Goal: Information Seeking & Learning: Learn about a topic

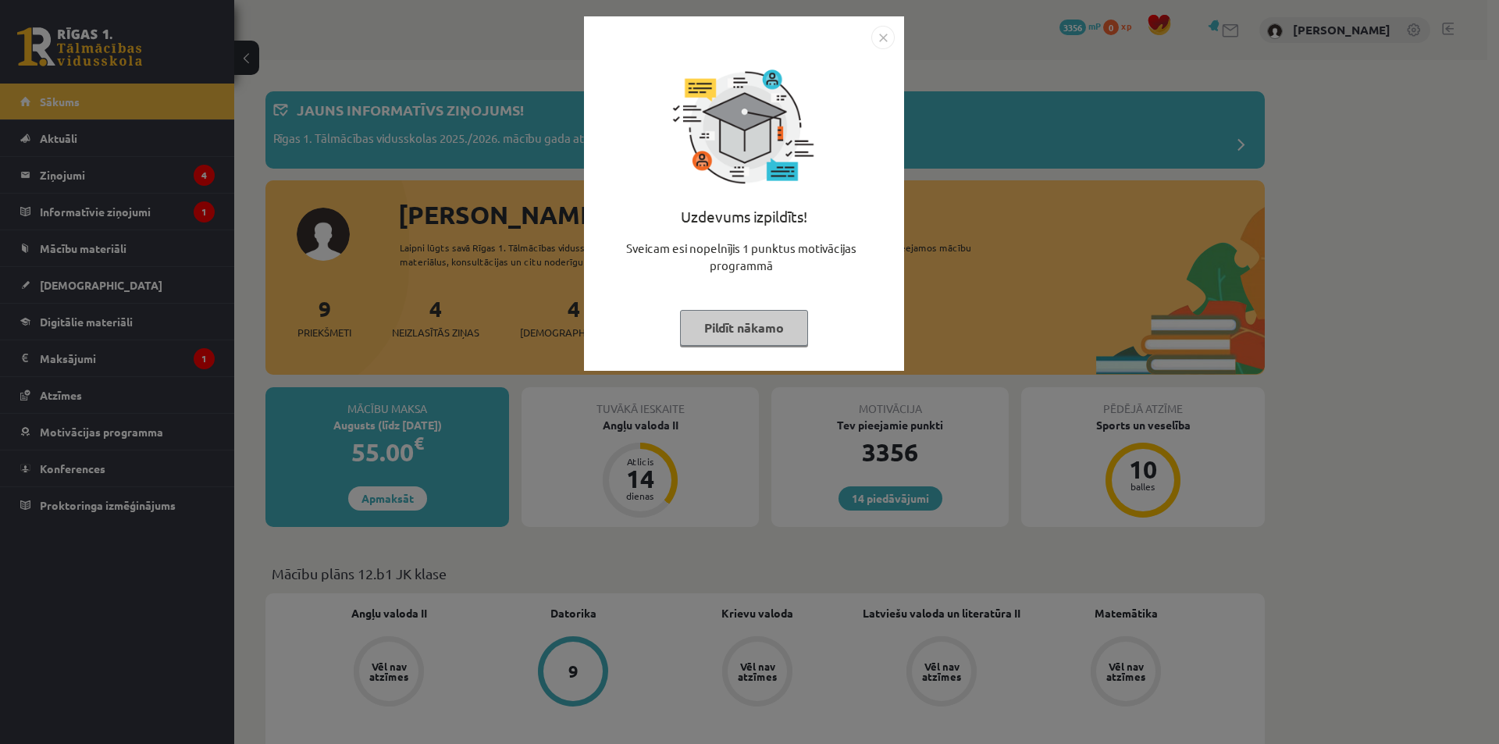
click at [886, 38] on img "Close" at bounding box center [882, 37] width 23 height 23
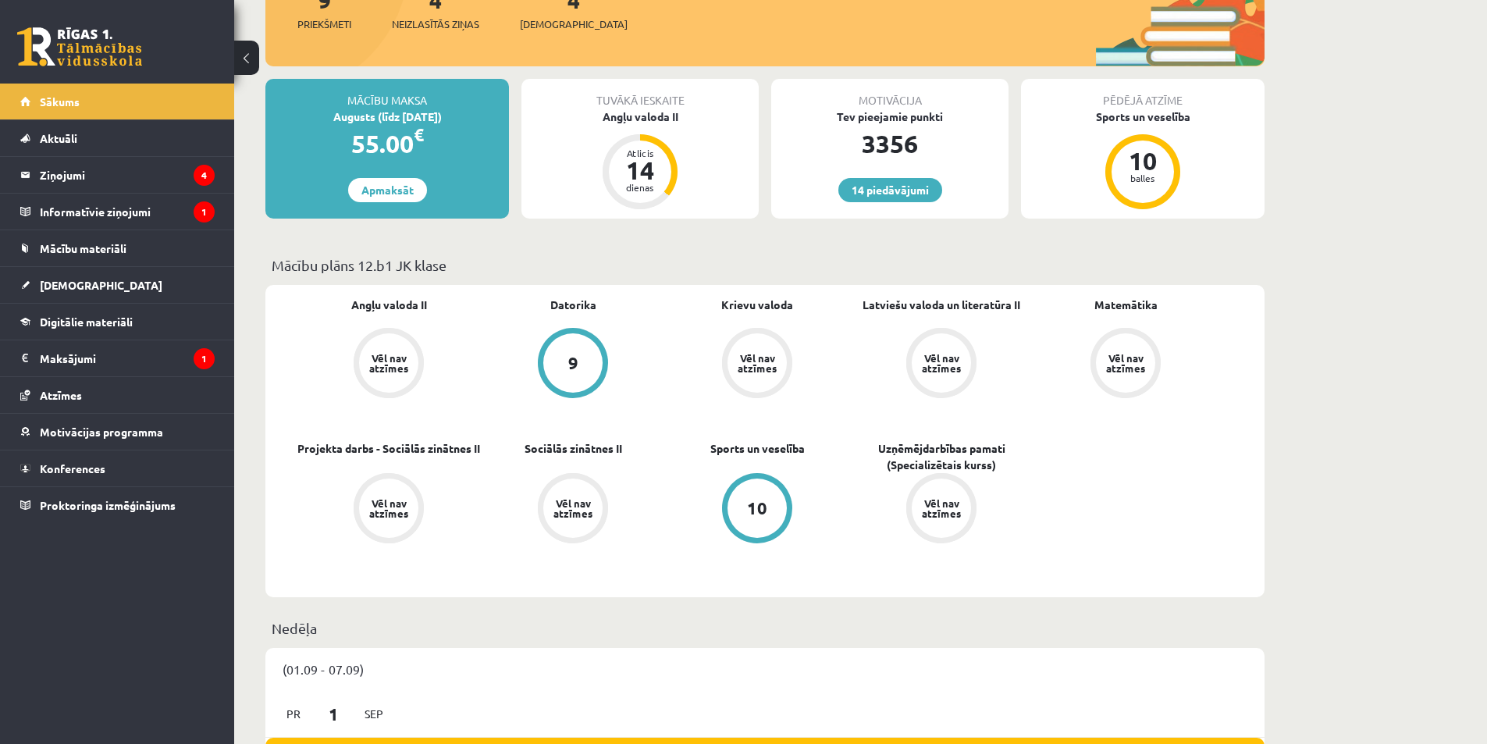
scroll to position [312, 0]
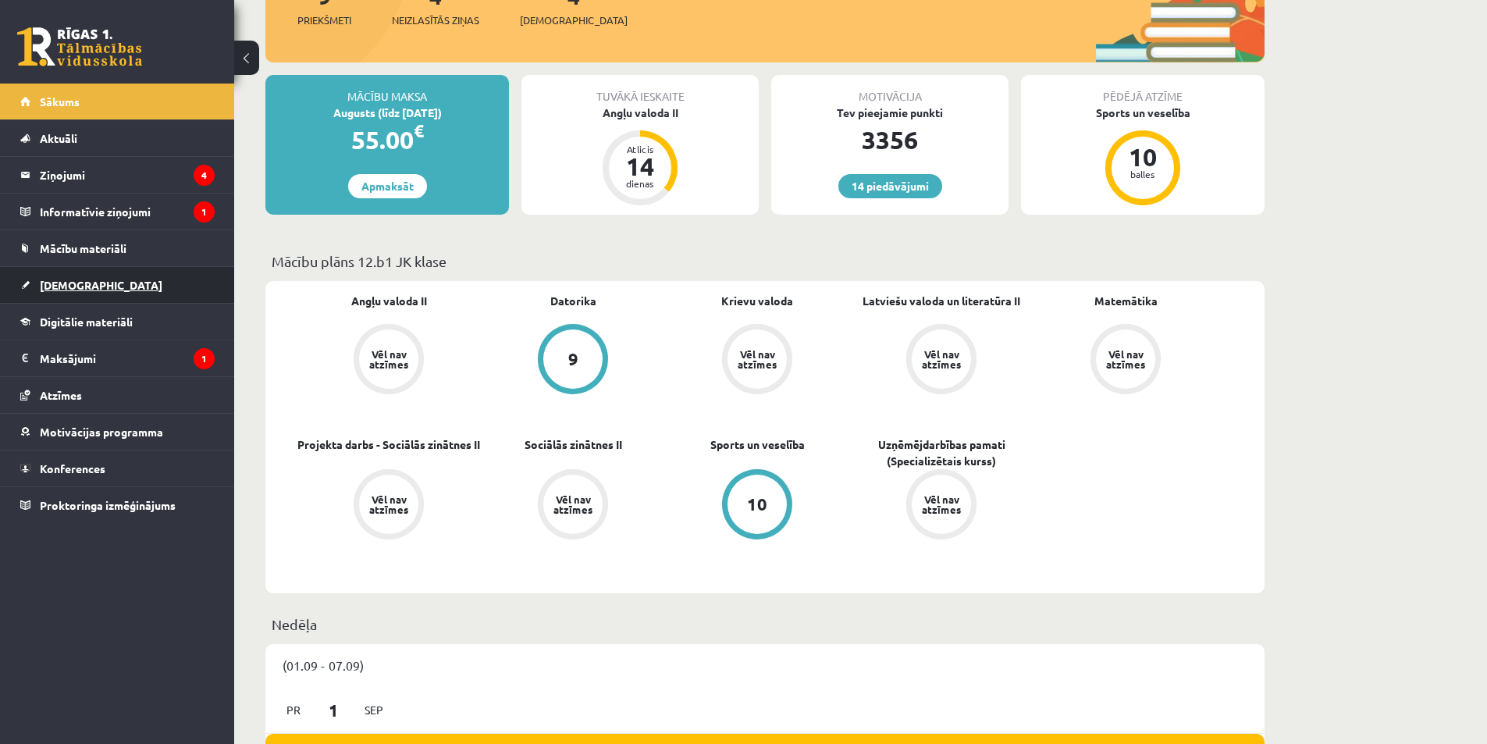
click at [73, 285] on span "[DEMOGRAPHIC_DATA]" at bounding box center [101, 285] width 123 height 14
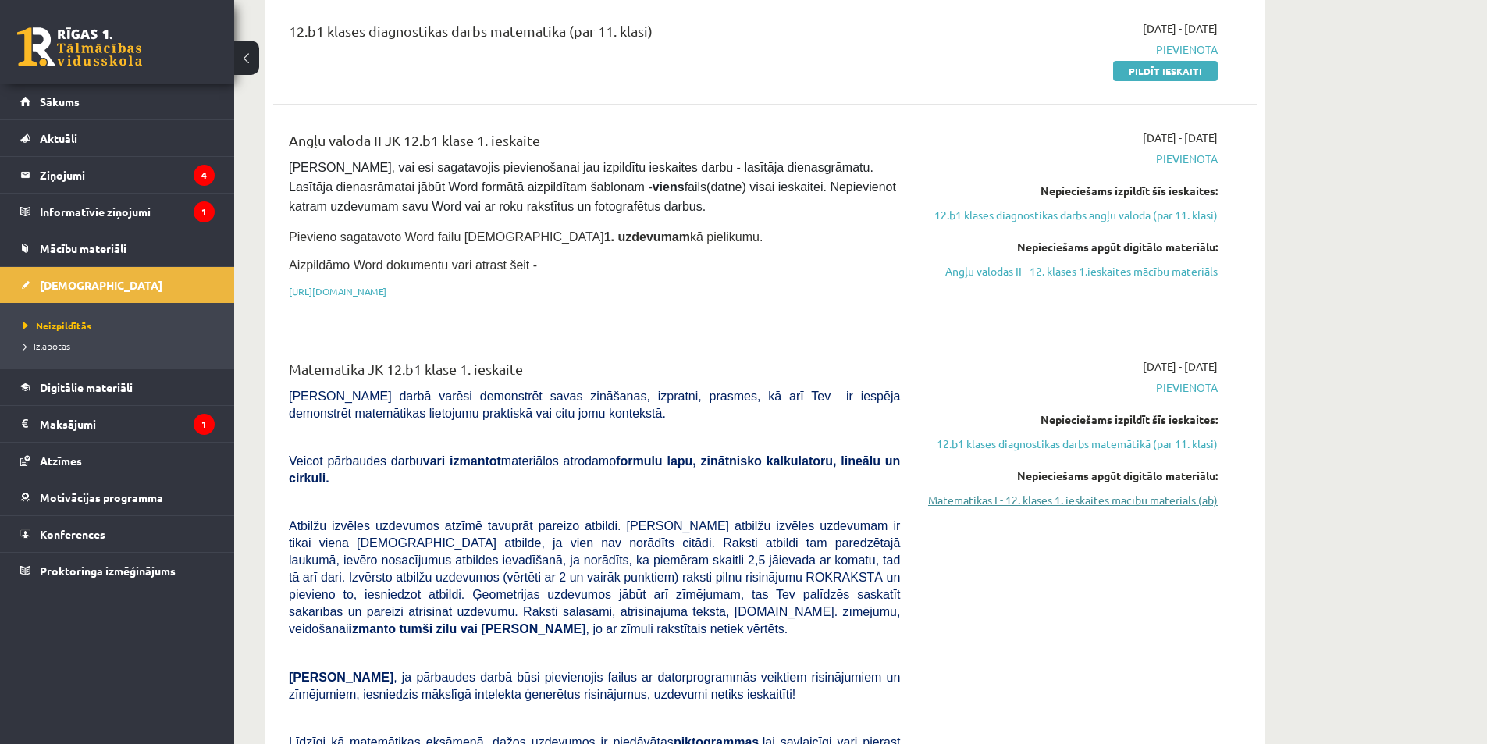
click at [1109, 496] on link "Matemātikas I - 12. klases 1. ieskaites mācību materiāls (ab)" at bounding box center [1070, 500] width 294 height 16
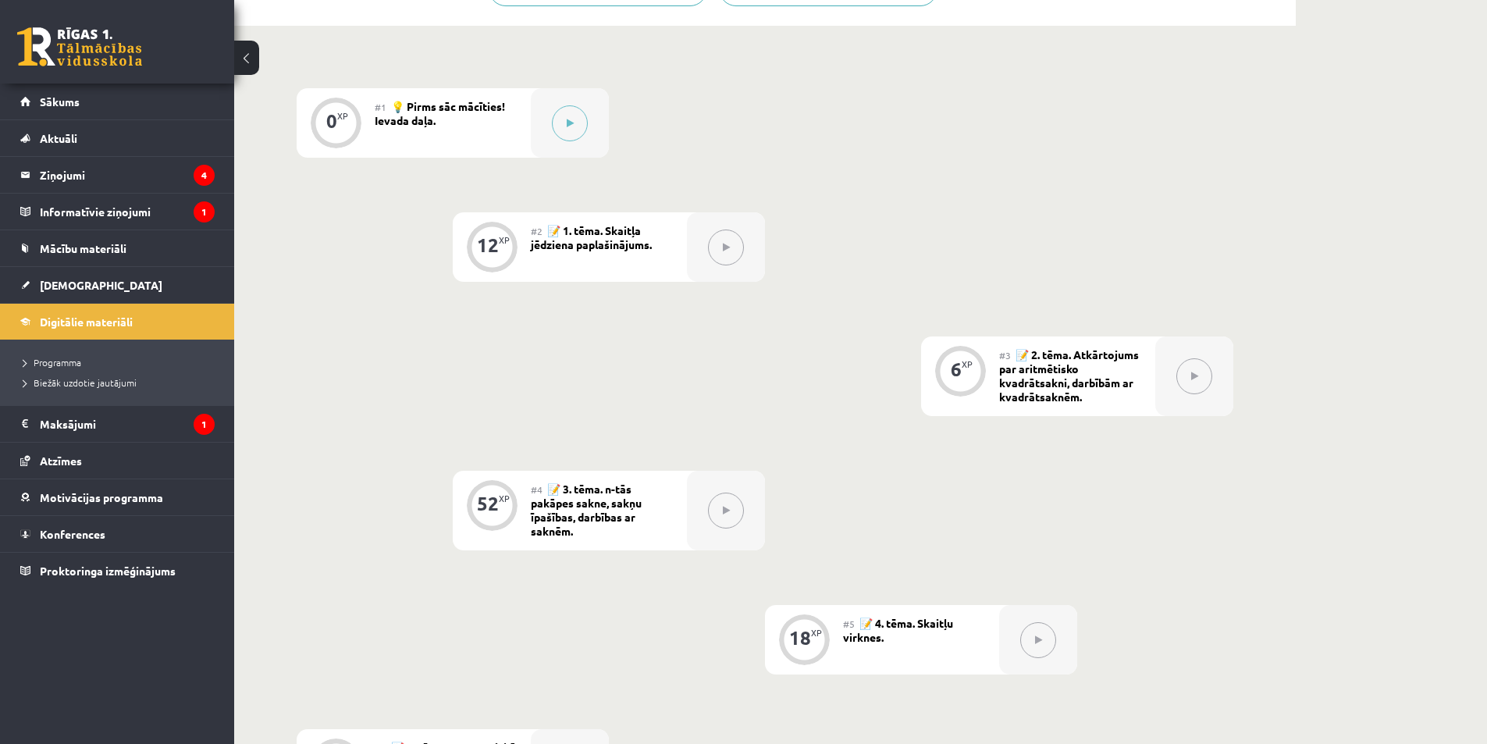
scroll to position [468, 0]
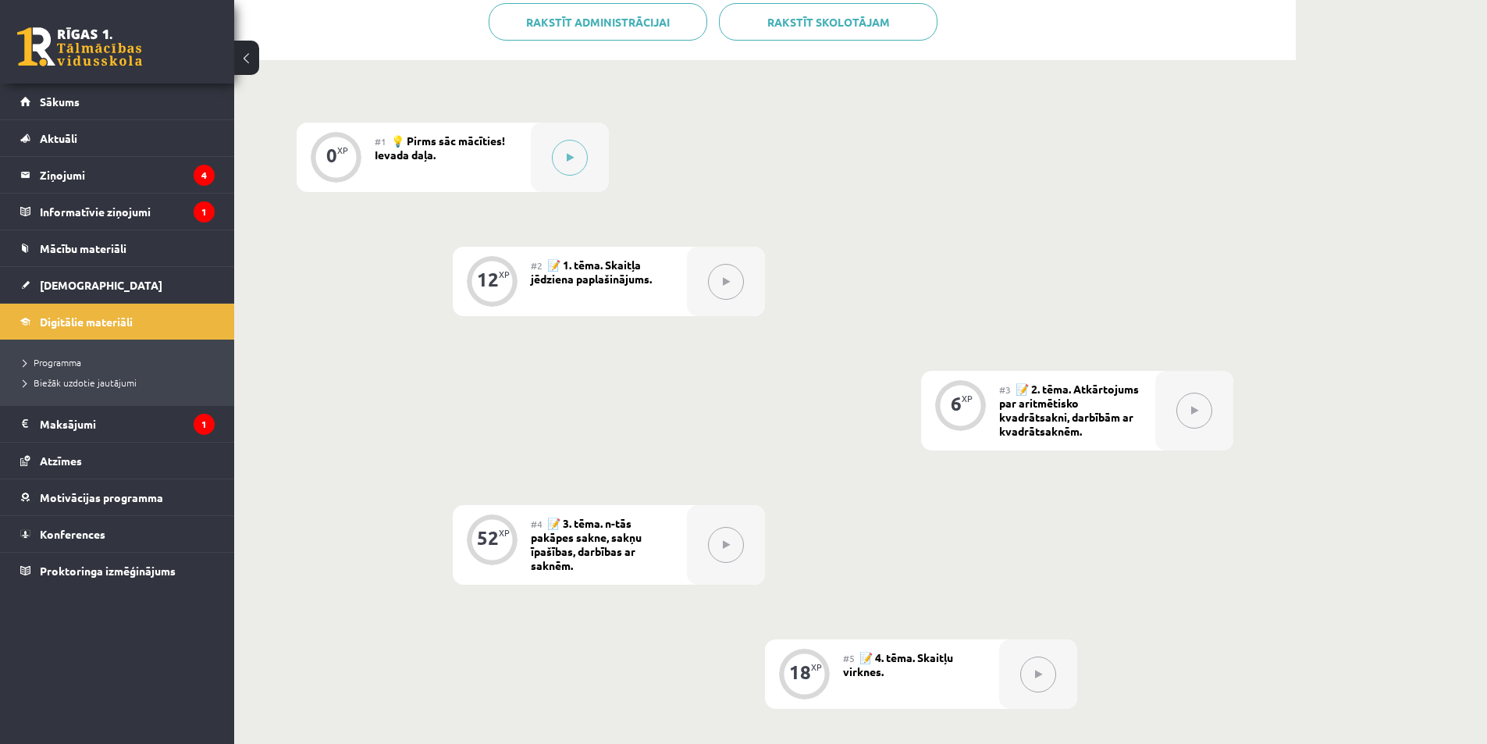
click at [368, 696] on div "0 XP #1 💡 Pirms sāc mācīties! Ievada daļa. 12 XP #2 📝 1. tēma. Skaitļa jēdziena…" at bounding box center [765, 540] width 937 height 835
drag, startPoint x: 331, startPoint y: 713, endPoint x: 266, endPoint y: 740, distance: 70.3
click at [270, 739] on div "0 XP #1 💡 Pirms sāc mācīties! Ievada daļa. 12 XP #2 📝 1. tēma. Skaitļa jēdziena…" at bounding box center [765, 568] width 1062 height 1014
